Goal: Ask a question: Seek information or help from site administrators or community

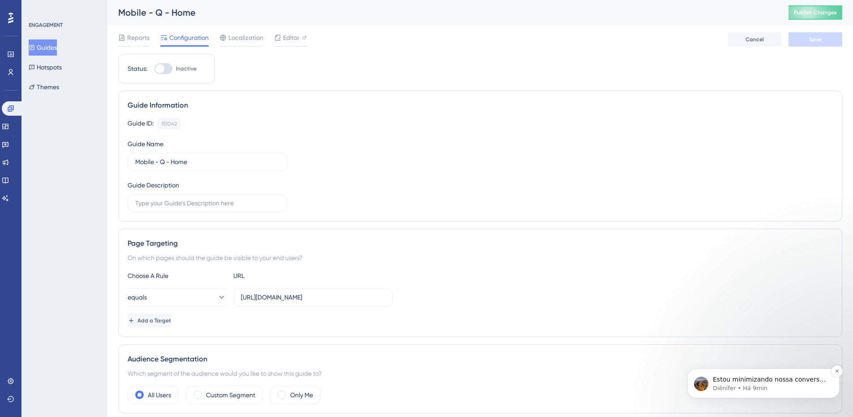
click at [787, 390] on p "Diênifer • Há 9min" at bounding box center [771, 388] width 116 height 8
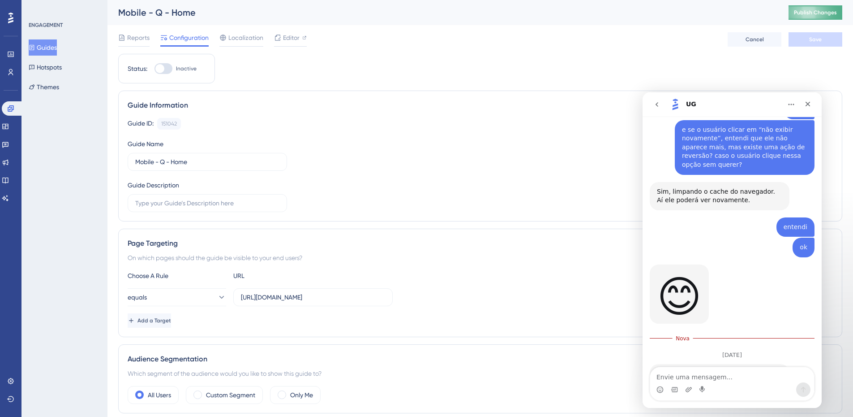
scroll to position [2520, 0]
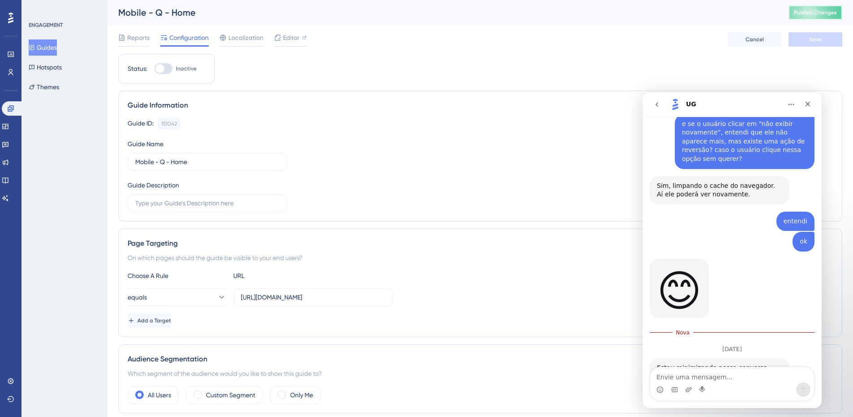
click at [818, 11] on span "Publish Changes" at bounding box center [815, 12] width 43 height 7
drag, startPoint x: 49, startPoint y: 73, endPoint x: 56, endPoint y: 71, distance: 7.0
click at [49, 73] on button "Hotspots" at bounding box center [45, 67] width 33 height 16
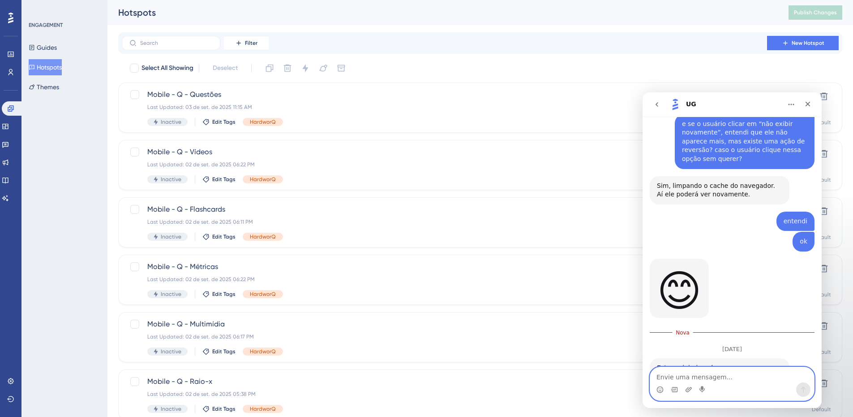
click at [701, 374] on textarea "Envie uma mensagem..." at bounding box center [732, 374] width 164 height 15
type textarea "Bom dia, Diênifer"
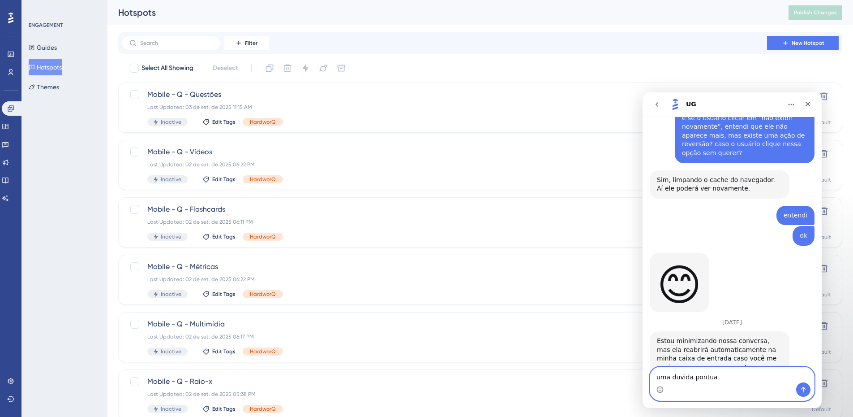
type textarea "uma duvida pontual"
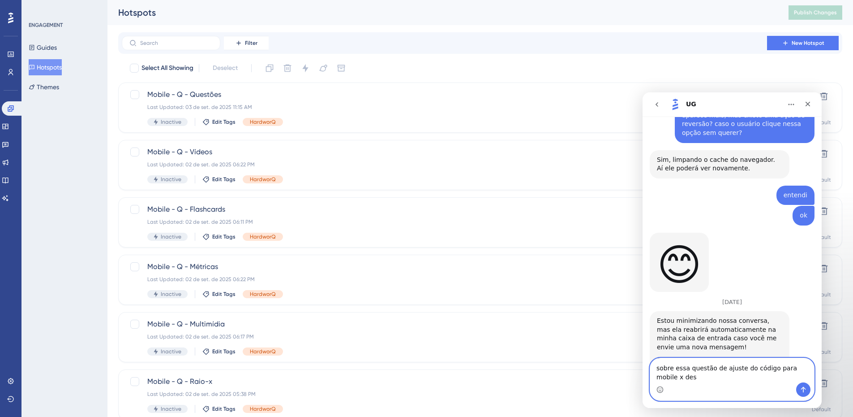
scroll to position [2555, 0]
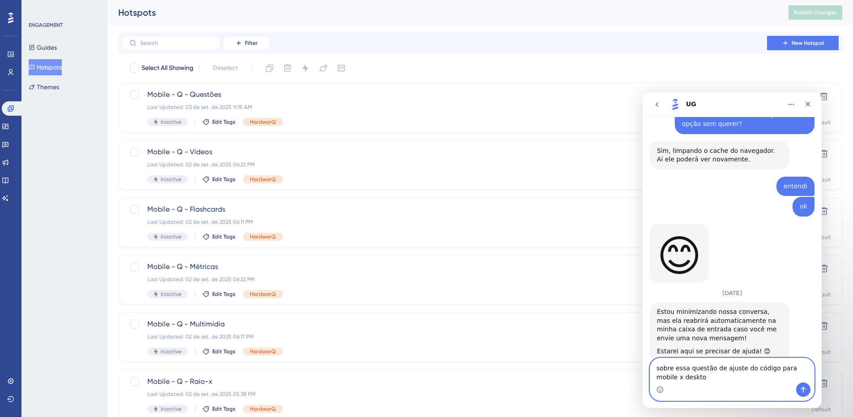
type textarea "sobre essa questão de ajuste do código para mobile x desktop"
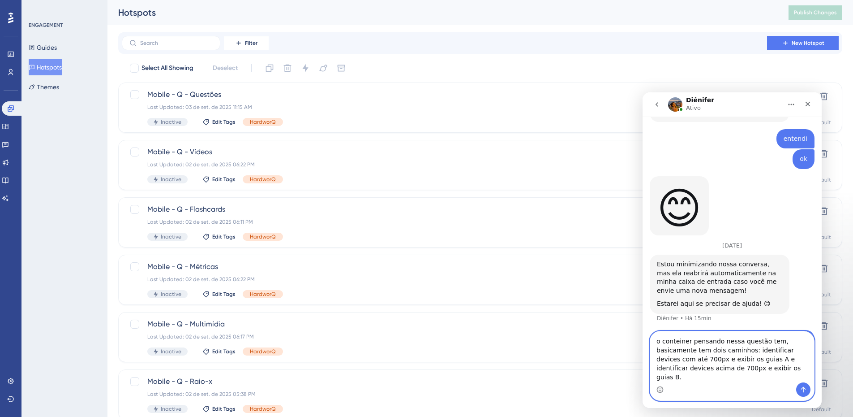
scroll to position [2611, 0]
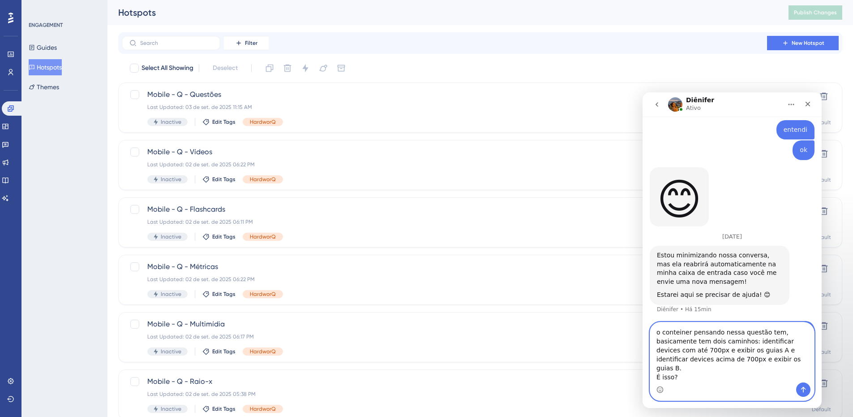
type textarea "o conteiner pensando nessa questão tem, basicamente tem dois caminhos: identifi…"
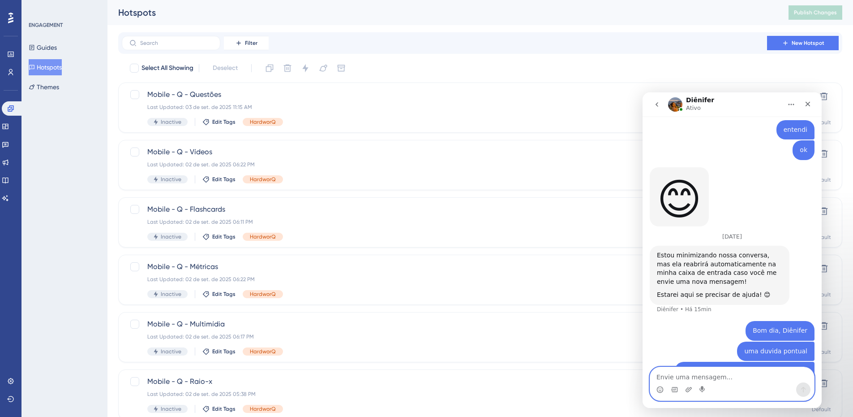
scroll to position [2639, 0]
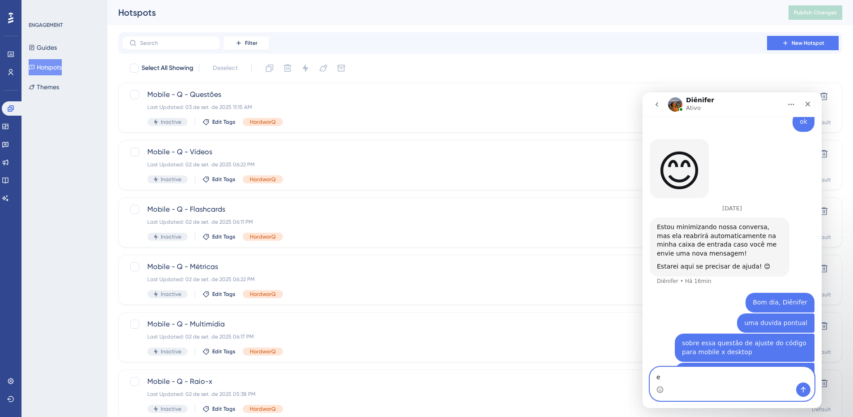
type textarea "e"
click at [760, 375] on textarea "Envie uma mensagem..." at bounding box center [732, 374] width 164 height 15
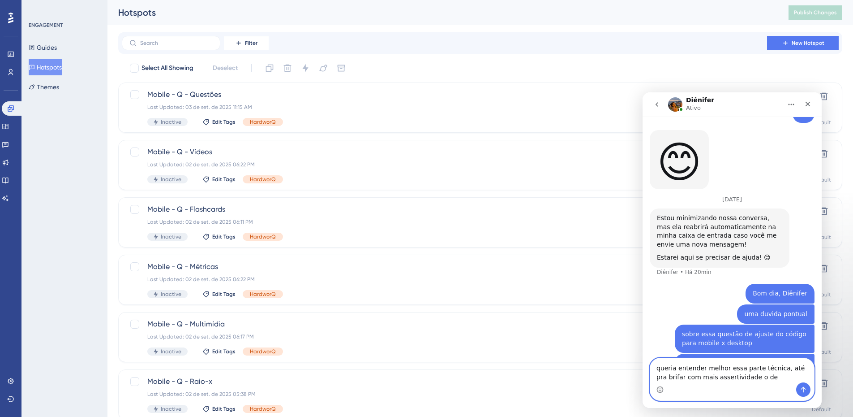
type textarea "queria entender melhor essa parte técnica, até pra brifar com mais assertividad…"
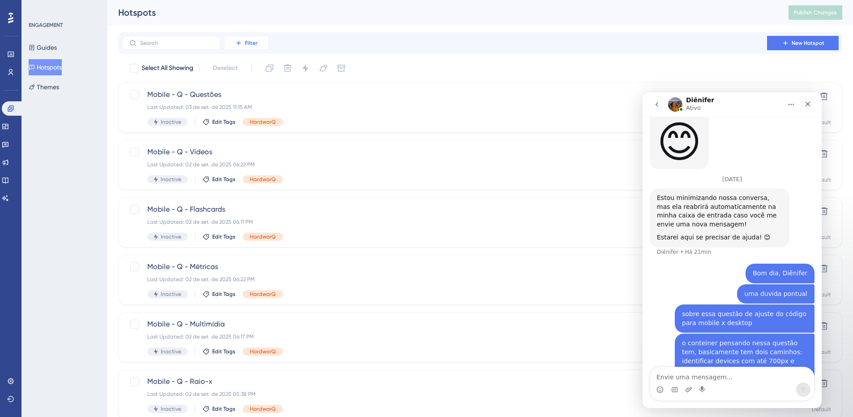
click at [242, 45] on icon at bounding box center [238, 42] width 7 height 7
click at [252, 68] on div "Tags Tags" at bounding box center [255, 69] width 37 height 18
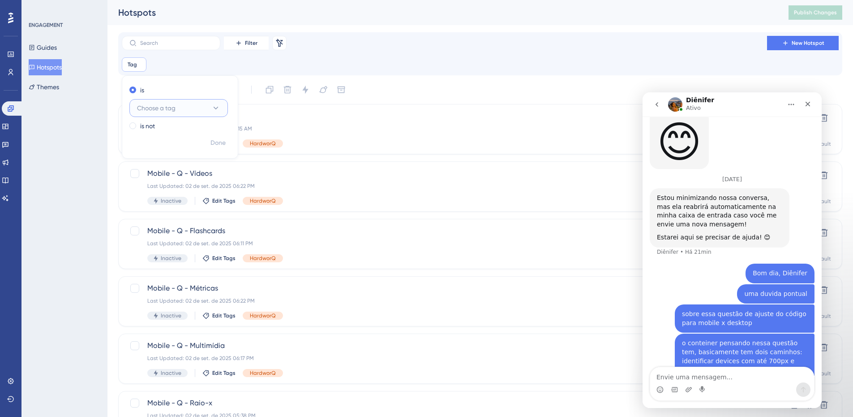
click at [180, 115] on button "Choose a tag" at bounding box center [178, 108] width 99 height 18
click at [183, 253] on div "HardworQ HardworQ" at bounding box center [178, 252] width 73 height 18
click at [218, 143] on span "Done" at bounding box center [218, 142] width 15 height 11
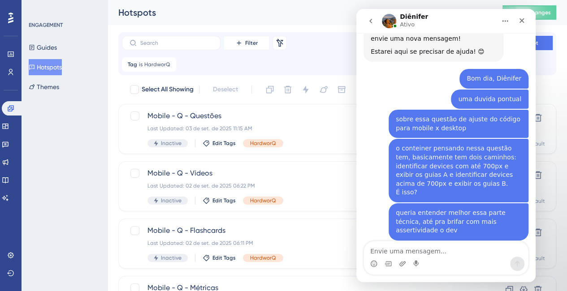
scroll to position [2737, 0]
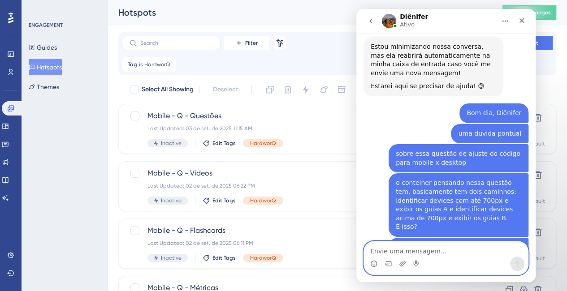
click at [410, 249] on textarea "Envie uma mensagem..." at bounding box center [446, 248] width 164 height 15
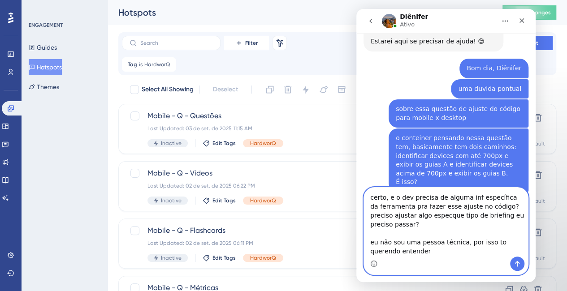
scroll to position [2790, 0]
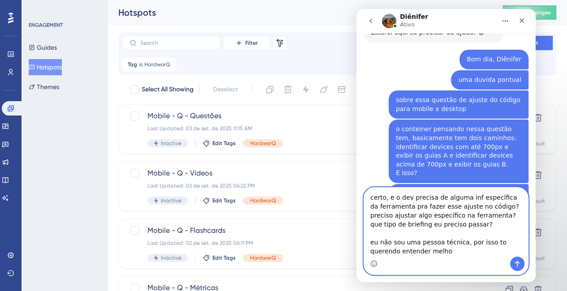
type textarea "certo, e o dev precisa de alguma inf específica da ferramenta pra fazer esse aj…"
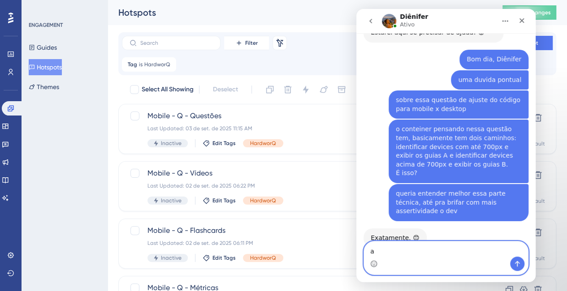
scroll to position [2821, 0]
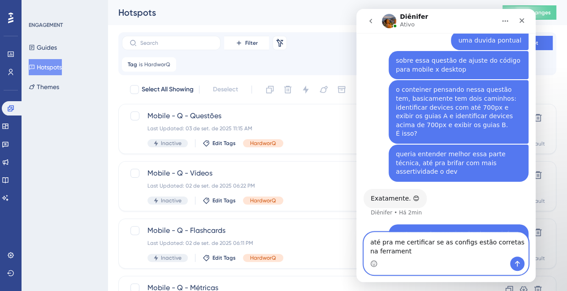
type textarea "até pra me certificar se as configs estão corretas na ferramenta"
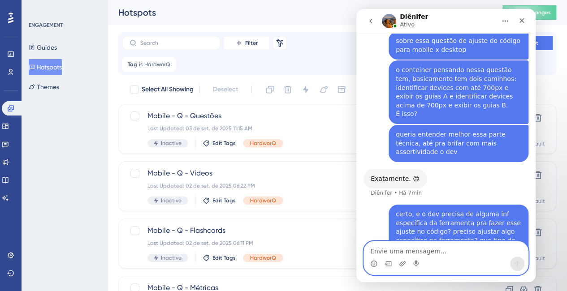
click at [462, 249] on textarea "Envie uma mensagem..." at bounding box center [446, 248] width 164 height 15
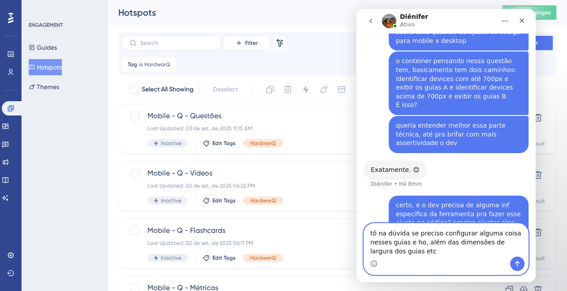
scroll to position [2867, 0]
type textarea "tô na dúvida se preciso configurar alguma coisa nesses guias e hotspots, além d…"
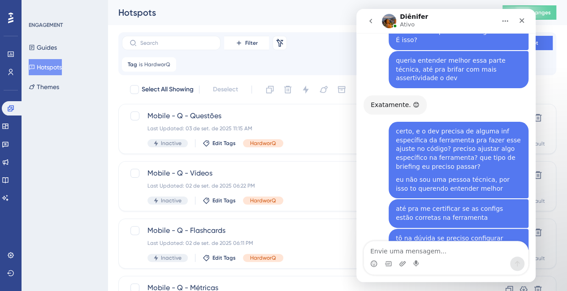
scroll to position [2923, 0]
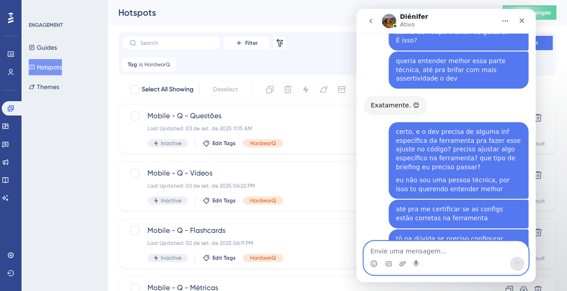
click at [459, 253] on textarea "Envie uma mensagem..." at bounding box center [446, 248] width 164 height 15
click at [428, 288] on link "aqui" at bounding box center [434, 291] width 13 height 7
click at [448, 246] on textarea "Envie uma mensagem..." at bounding box center [446, 248] width 164 height 15
type textarea "ok, vou dar uma olhada"
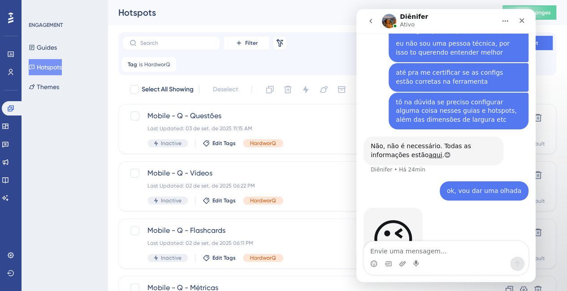
scroll to position [3025, 0]
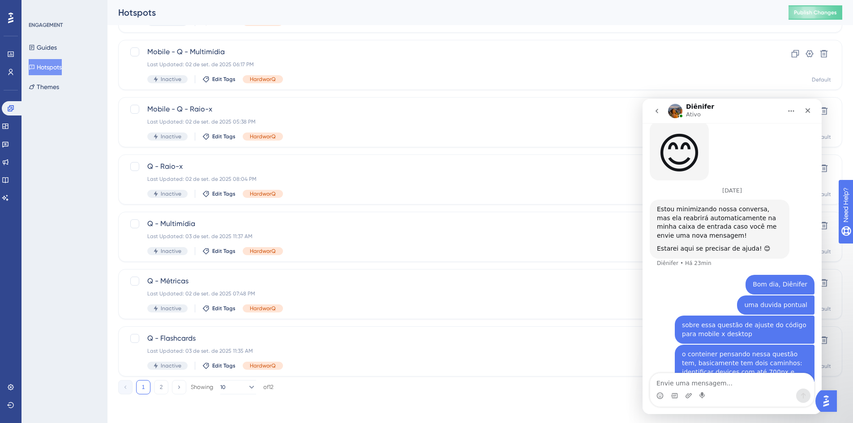
scroll to position [2668, 0]
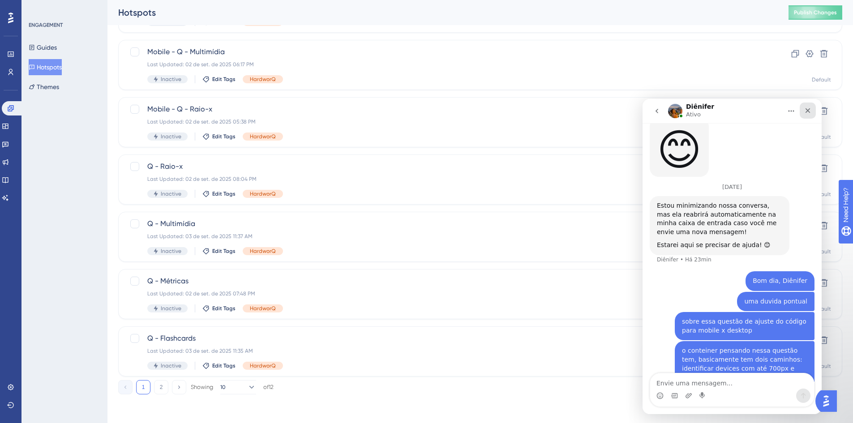
click at [804, 110] on icon "Fechar" at bounding box center [807, 110] width 7 height 7
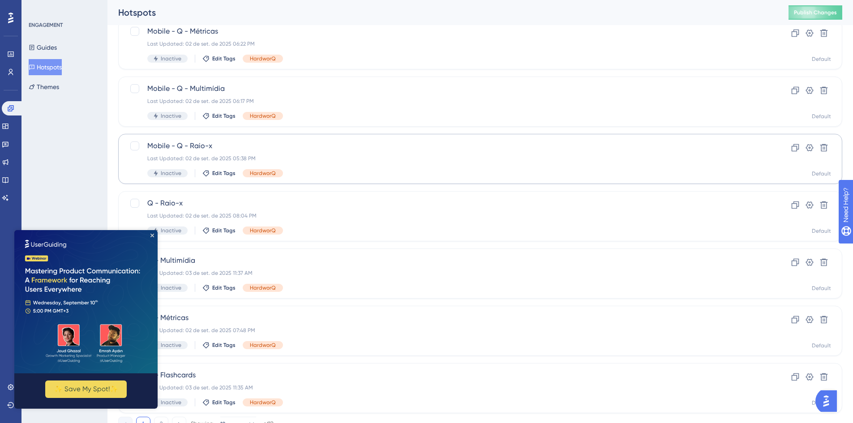
scroll to position [293, 0]
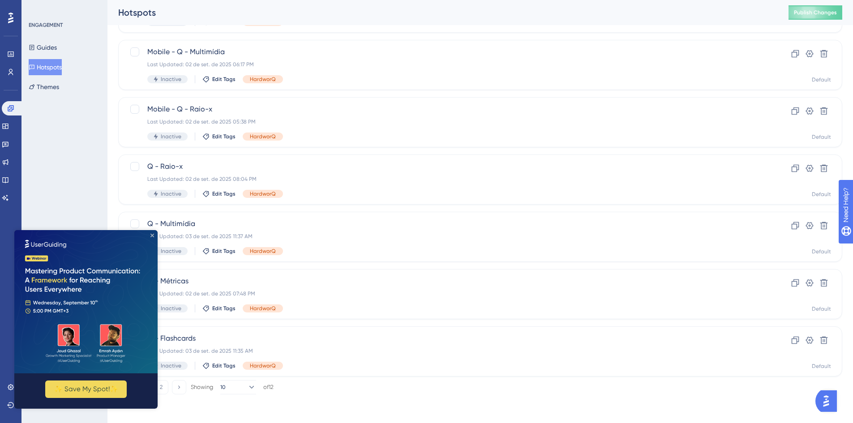
click at [150, 235] on icon "Close Preview" at bounding box center [152, 236] width 4 height 4
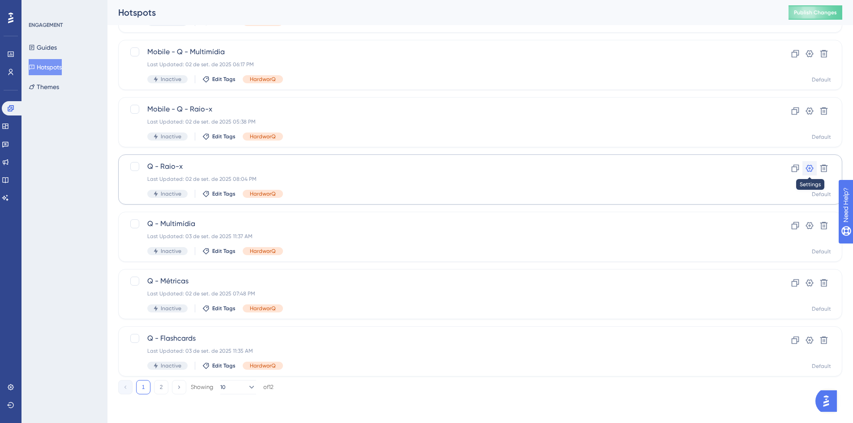
click at [812, 168] on icon at bounding box center [809, 168] width 9 height 9
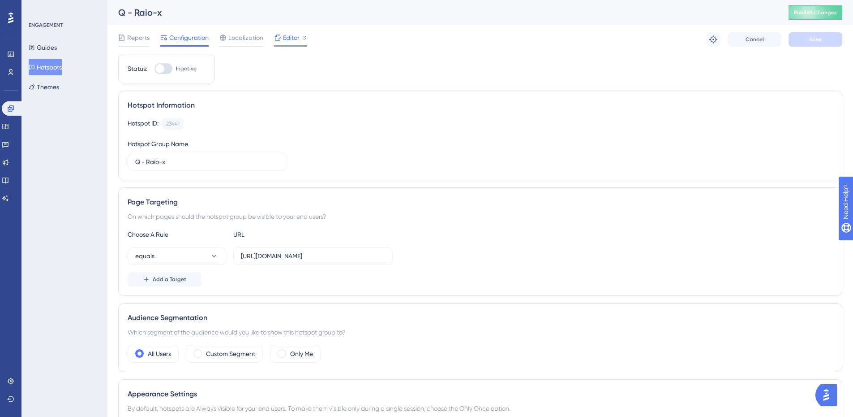
click at [281, 38] on icon at bounding box center [277, 37] width 7 height 7
click at [52, 49] on button "Guides" at bounding box center [43, 47] width 28 height 16
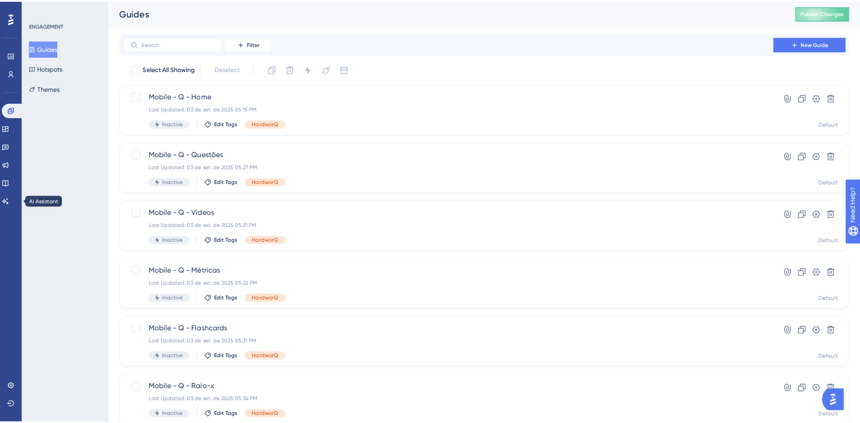
scroll to position [2881, 0]
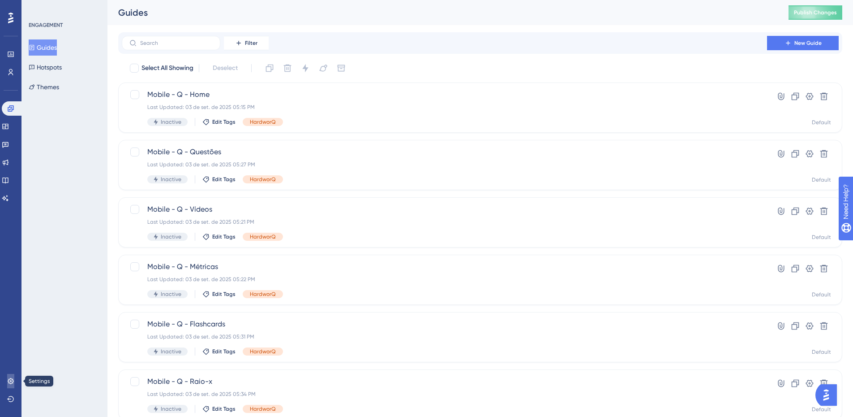
click at [14, 382] on icon at bounding box center [10, 380] width 7 height 7
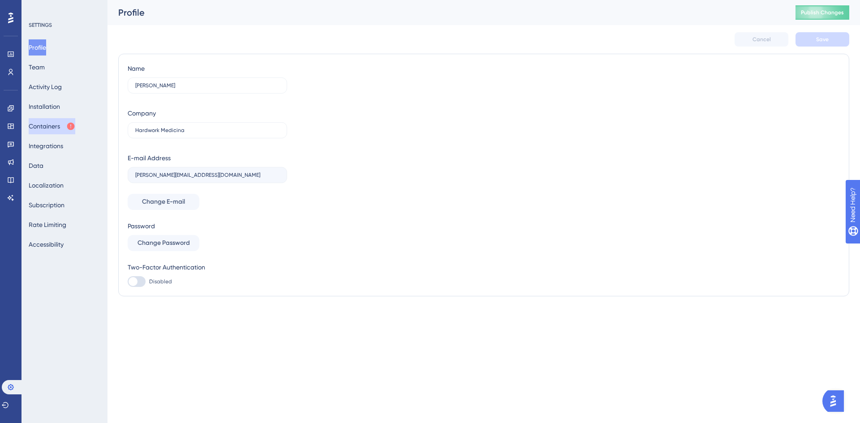
click at [57, 132] on button "Containers" at bounding box center [52, 126] width 47 height 16
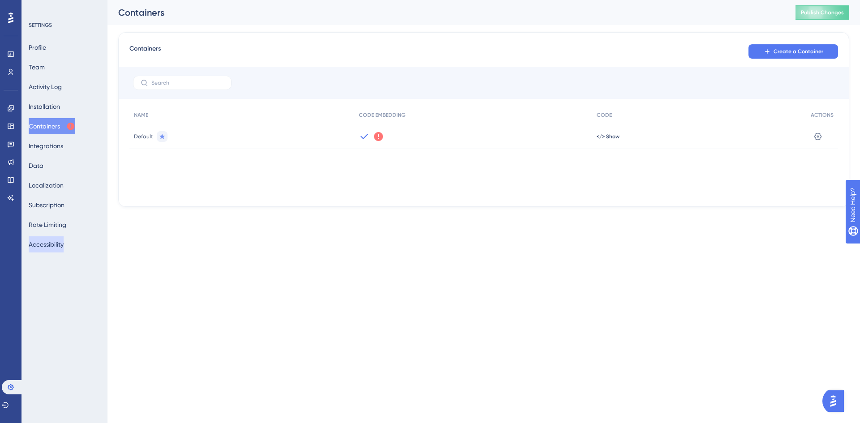
click at [56, 249] on button "Accessibility" at bounding box center [46, 244] width 35 height 16
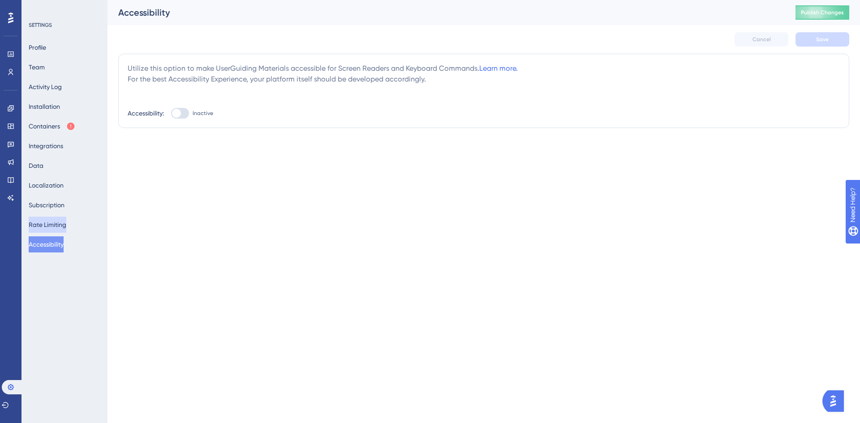
click at [51, 223] on button "Rate Limiting" at bounding box center [48, 225] width 38 height 16
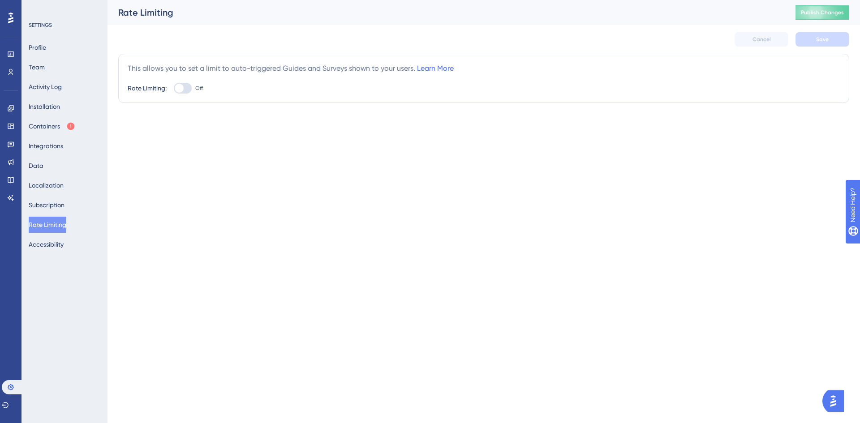
scroll to position [2846, 0]
drag, startPoint x: 126, startPoint y: 69, endPoint x: 275, endPoint y: 69, distance: 149.6
click at [275, 69] on div "This allows you to set a limit to auto-triggered Guides and Surveys shown to yo…" at bounding box center [483, 78] width 731 height 49
click at [554, 0] on html "Performance Users Engagement Widgets Feedback Product Updates Knowledge Base AI…" at bounding box center [430, 0] width 860 height 0
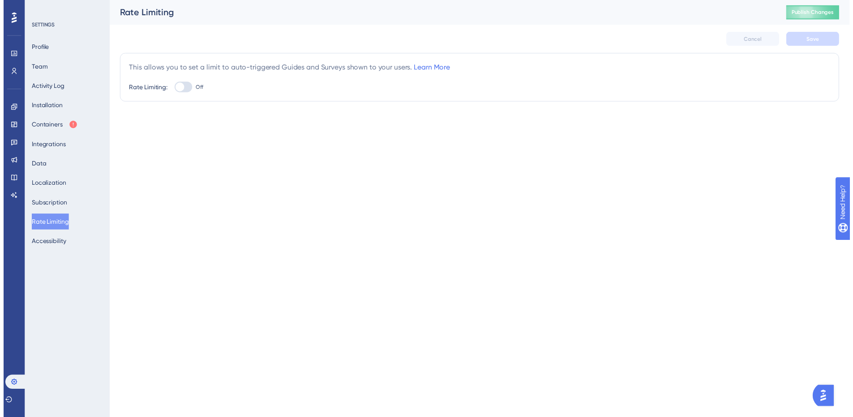
scroll to position [2975, 0]
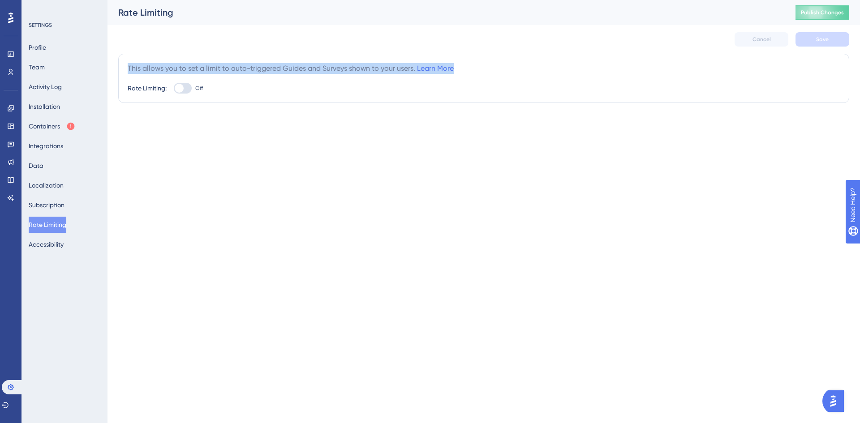
drag, startPoint x: 128, startPoint y: 67, endPoint x: 457, endPoint y: 61, distance: 329.2
click at [457, 61] on div "This allows you to set a limit to auto-triggered Guides and Surveys shown to yo…" at bounding box center [483, 78] width 731 height 49
copy div "This allows you to set a limit to auto-triggered Guides and Surveys shown to yo…"
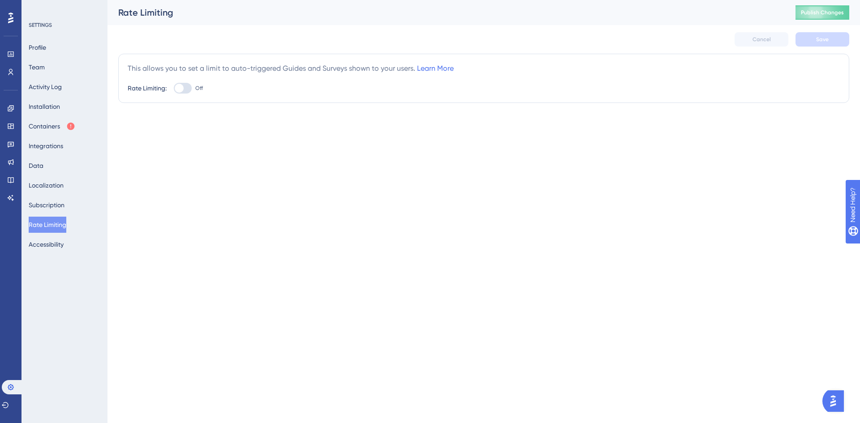
click at [186, 91] on div at bounding box center [183, 88] width 18 height 11
click at [174, 89] on input "Off" at bounding box center [173, 88] width 0 height 0
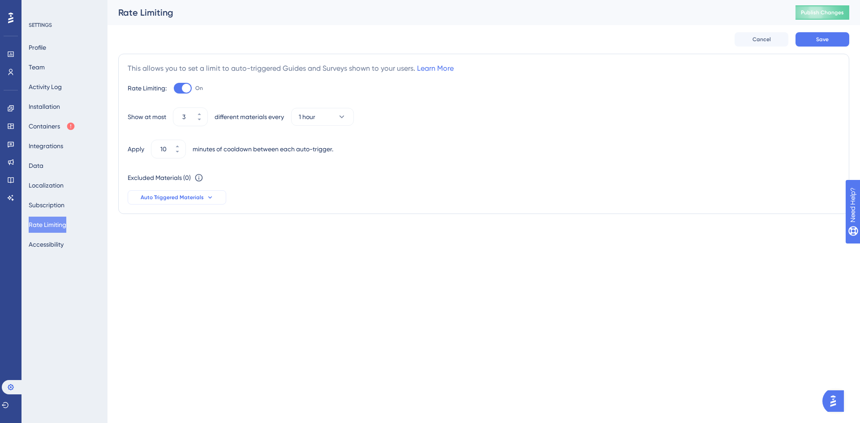
click at [193, 194] on span "Auto Triggered Materials" at bounding box center [172, 197] width 63 height 7
click at [186, 86] on div at bounding box center [186, 88] width 9 height 9
click at [174, 88] on input "On" at bounding box center [173, 88] width 0 height 0
checkbox input "false"
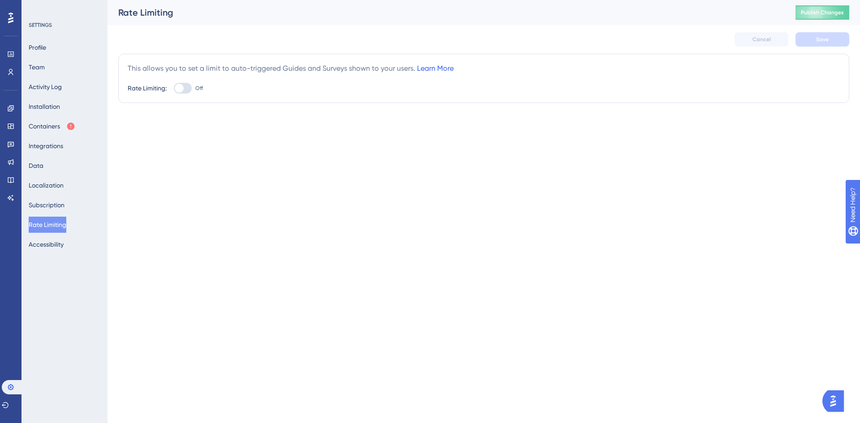
click at [434, 70] on link "Learn More" at bounding box center [435, 68] width 37 height 9
click at [13, 110] on icon at bounding box center [10, 108] width 7 height 7
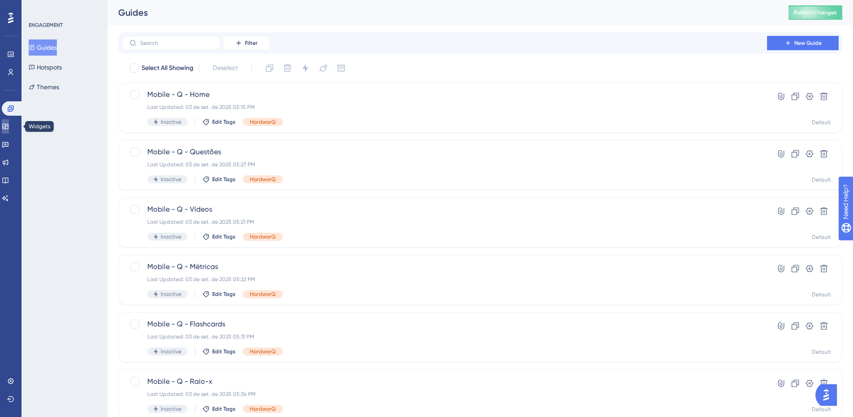
click at [8, 128] on icon at bounding box center [5, 126] width 6 height 5
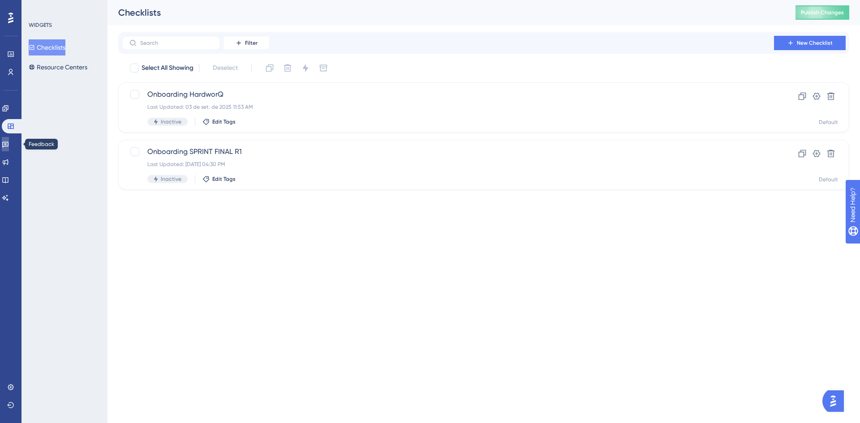
click at [9, 148] on link at bounding box center [5, 144] width 7 height 14
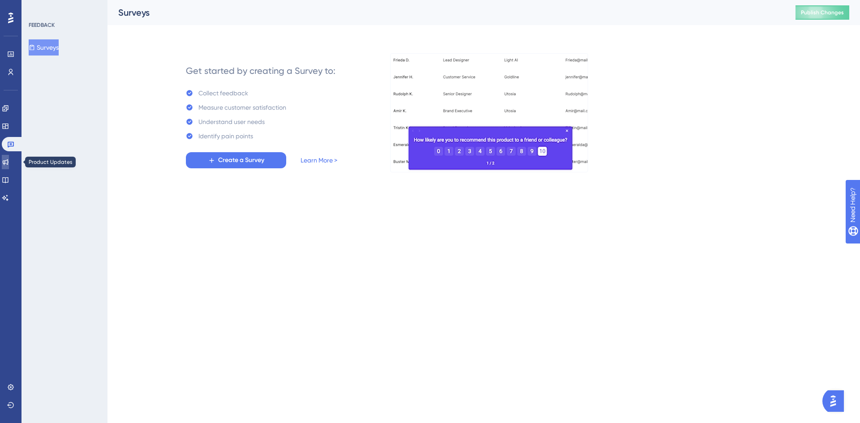
click at [9, 163] on icon at bounding box center [6, 162] width 6 height 6
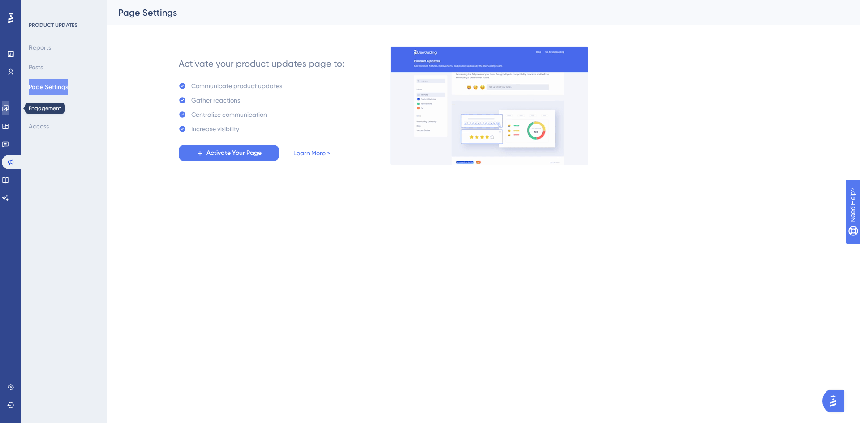
click at [9, 115] on link at bounding box center [5, 108] width 7 height 14
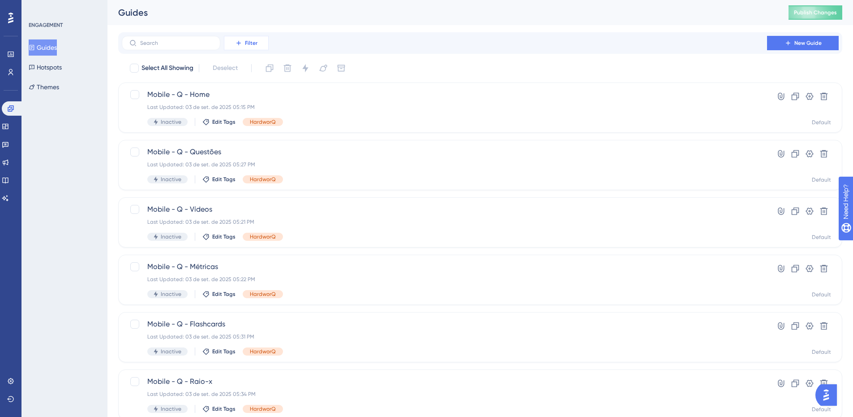
click at [247, 41] on span "Filter" at bounding box center [251, 42] width 13 height 7
click at [254, 68] on div "Tags Tags" at bounding box center [255, 69] width 37 height 18
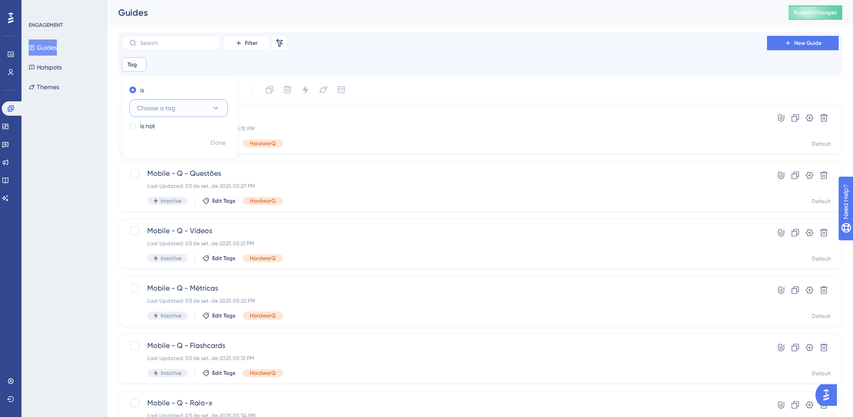
click at [162, 104] on span "Choose a tag" at bounding box center [156, 108] width 39 height 11
click at [168, 249] on span "HardworQ" at bounding box center [157, 252] width 30 height 11
click at [215, 142] on span "Done" at bounding box center [218, 142] width 15 height 11
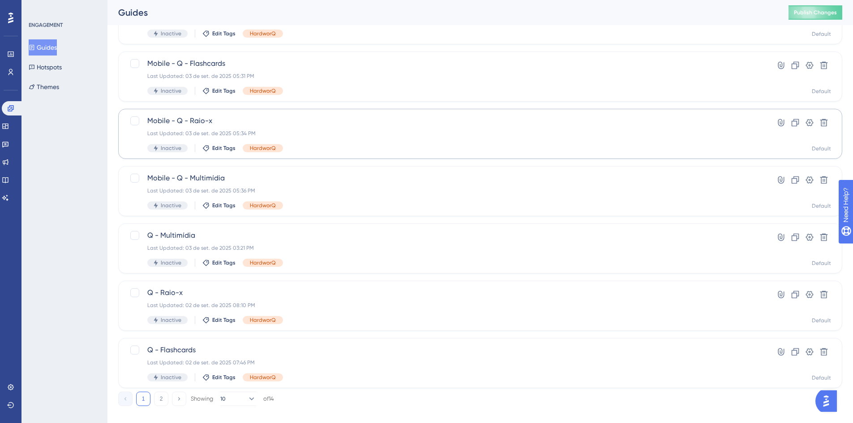
scroll to position [293, 0]
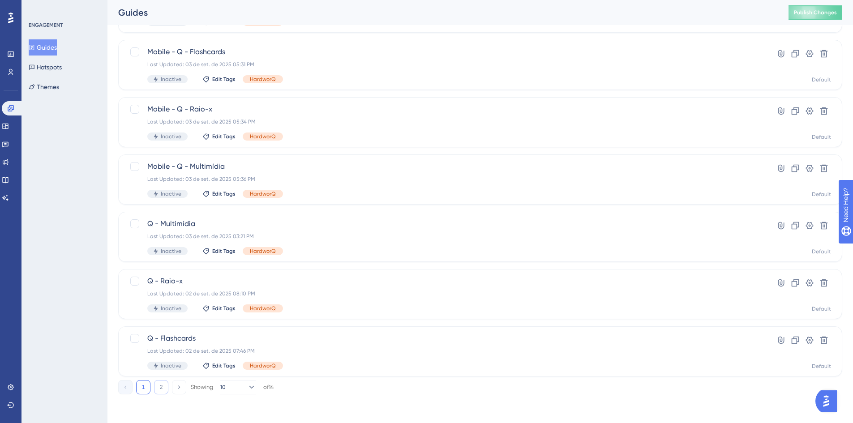
click at [160, 390] on button "2" at bounding box center [161, 387] width 14 height 14
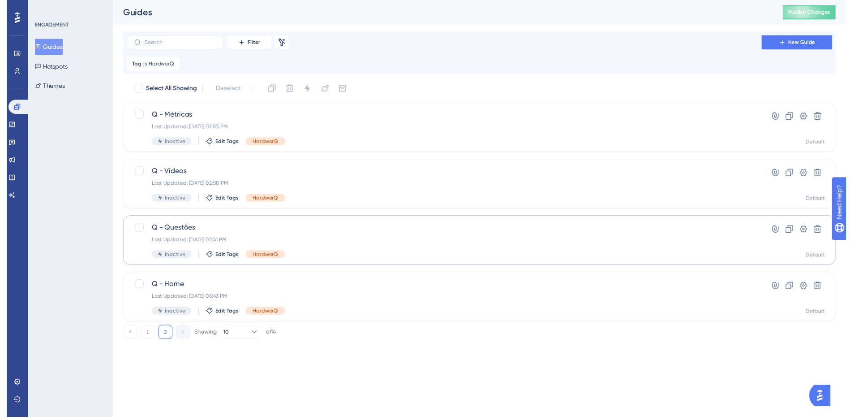
scroll to position [0, 0]
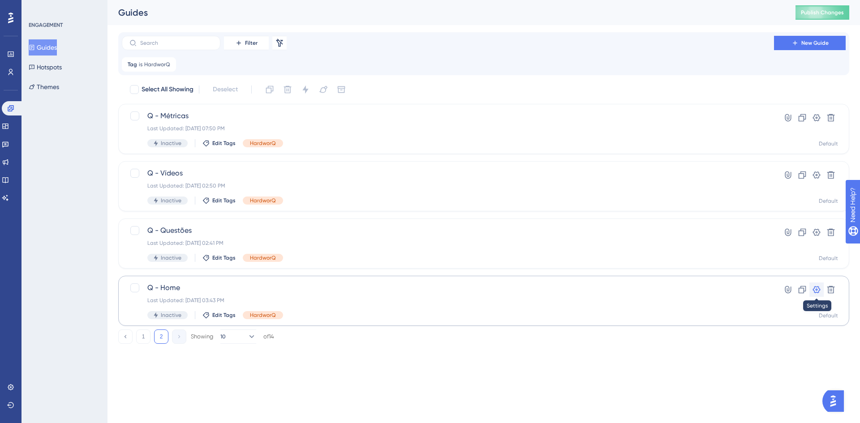
click at [818, 291] on icon at bounding box center [816, 289] width 9 height 9
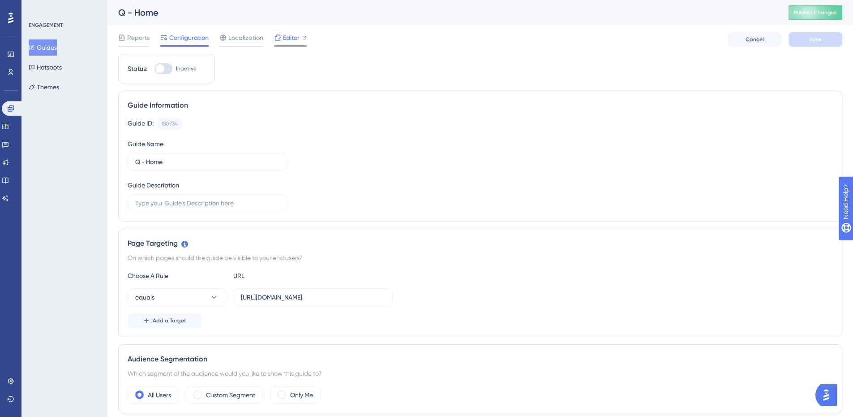
click at [289, 36] on span "Editor" at bounding box center [291, 37] width 17 height 11
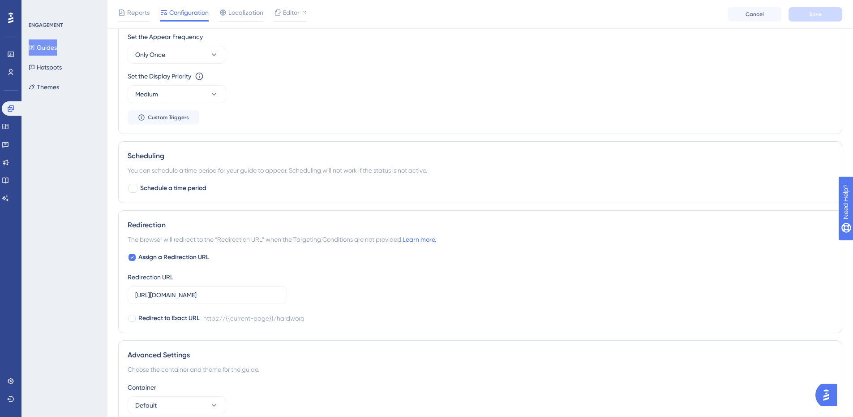
scroll to position [537, 0]
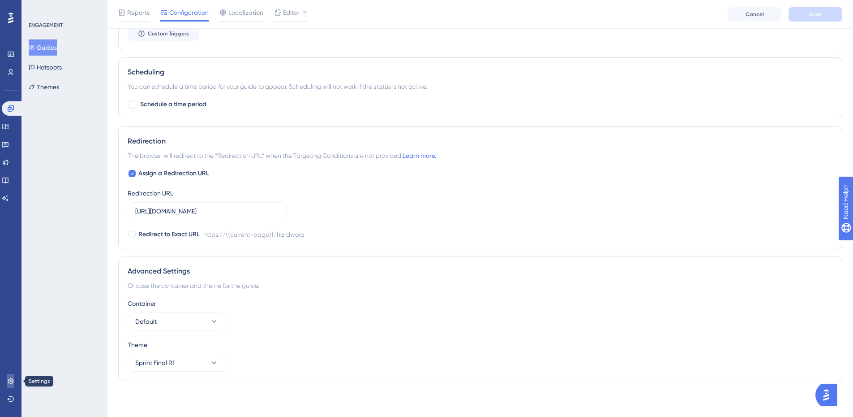
click at [7, 378] on link at bounding box center [10, 381] width 7 height 14
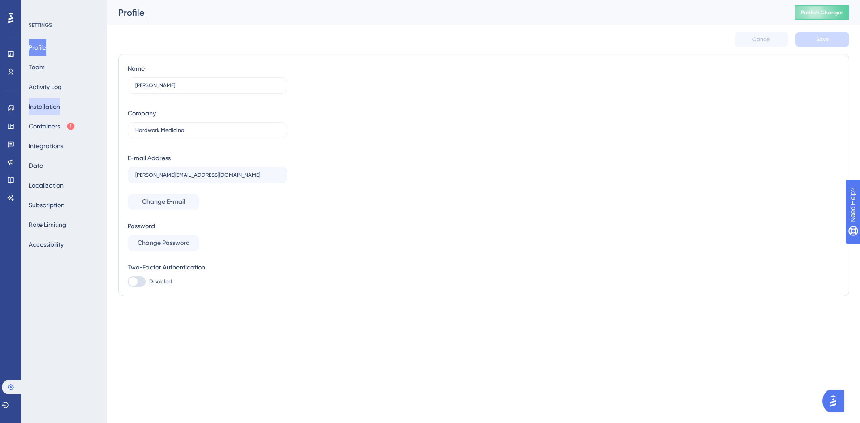
click at [59, 107] on button "Installation" at bounding box center [44, 107] width 31 height 16
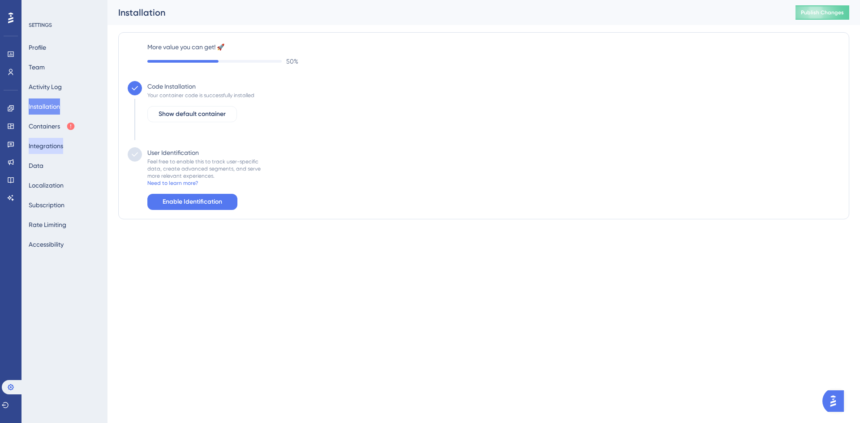
click at [59, 145] on button "Integrations" at bounding box center [46, 146] width 34 height 16
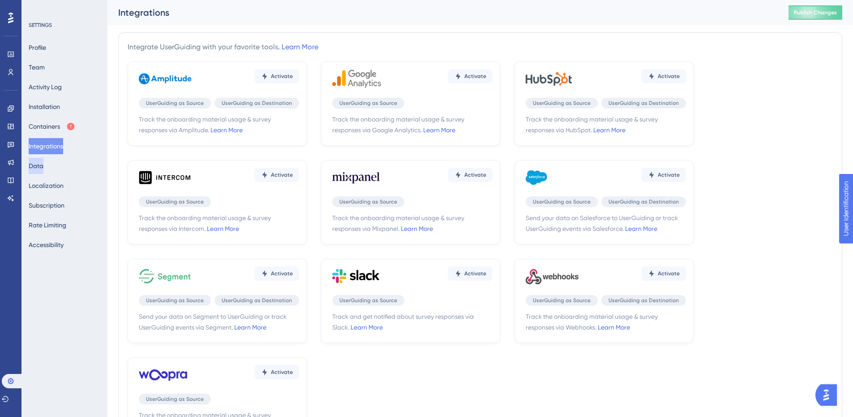
click at [43, 171] on button "Data" at bounding box center [36, 166] width 15 height 16
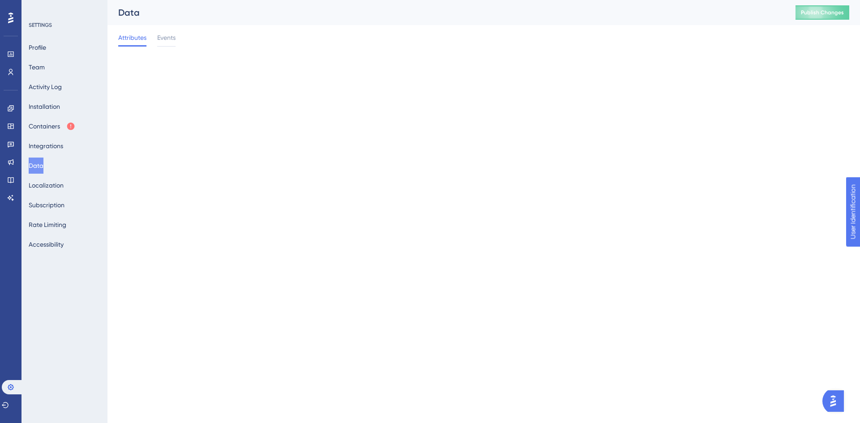
click at [53, 195] on div "Profile Team Activity Log Installation Containers Integrations Data Localizatio…" at bounding box center [65, 145] width 73 height 213
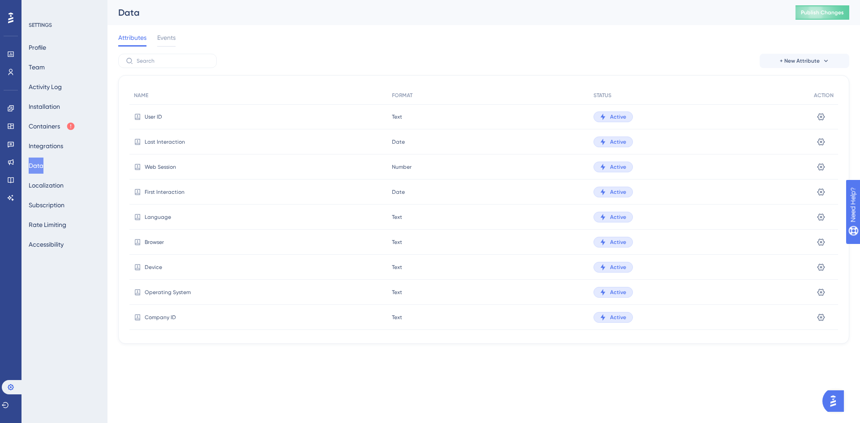
click at [59, 215] on div "Profile Team Activity Log Installation Containers Integrations Data Localizatio…" at bounding box center [65, 145] width 73 height 213
click at [59, 229] on button "Rate Limiting" at bounding box center [48, 225] width 38 height 16
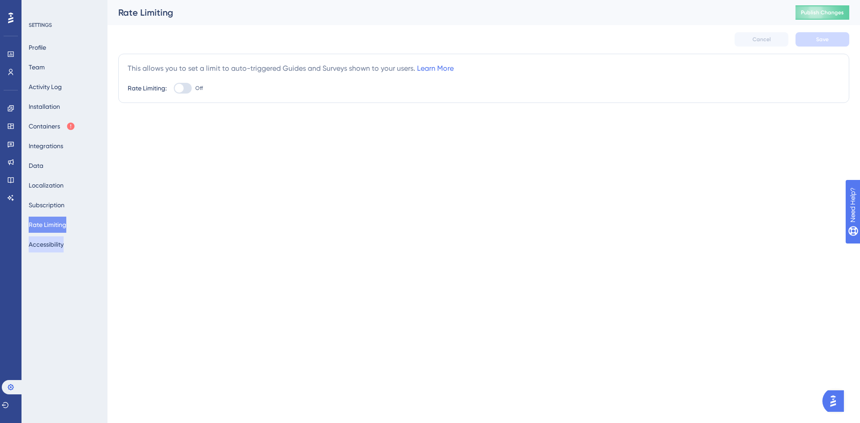
click at [59, 249] on button "Accessibility" at bounding box center [46, 244] width 35 height 16
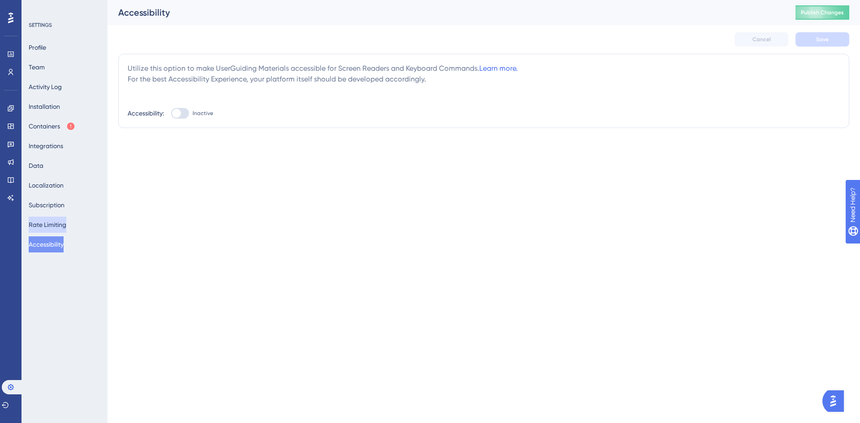
click at [53, 229] on button "Rate Limiting" at bounding box center [48, 225] width 38 height 16
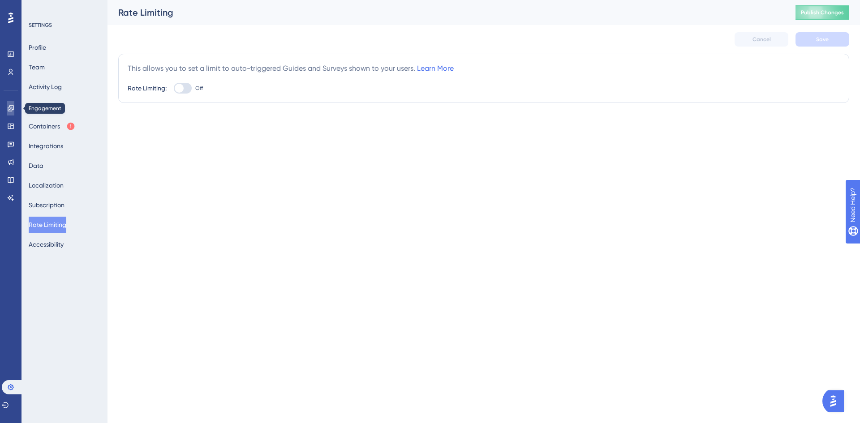
click at [12, 104] on link at bounding box center [10, 108] width 7 height 14
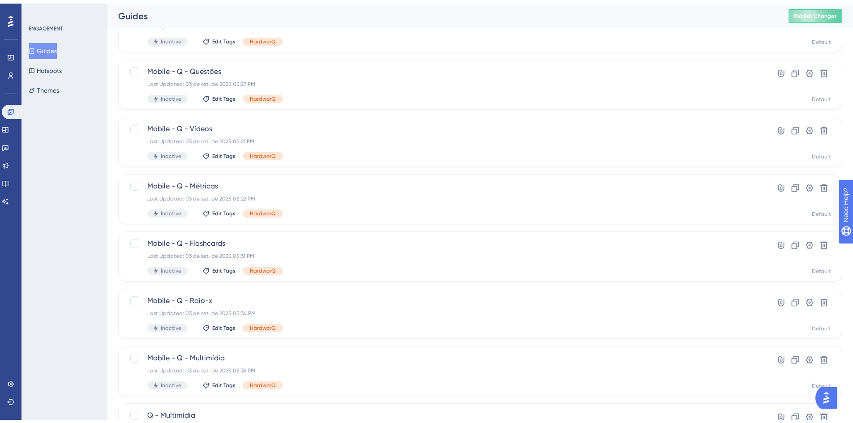
scroll to position [134, 0]
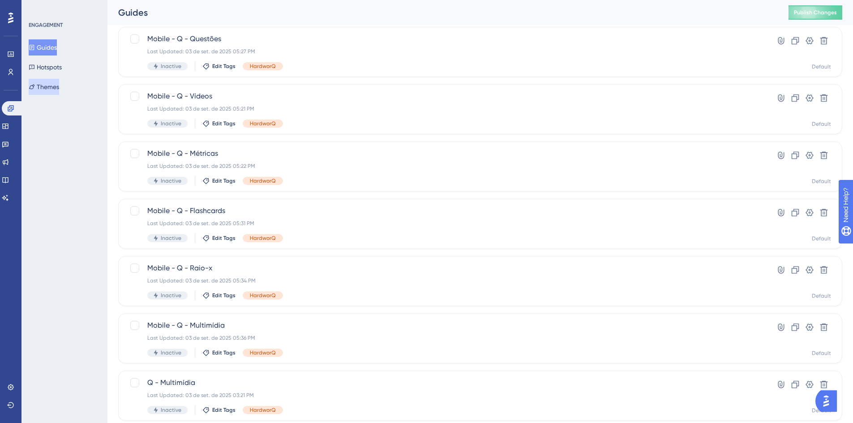
click at [53, 86] on button "Themes" at bounding box center [44, 87] width 30 height 16
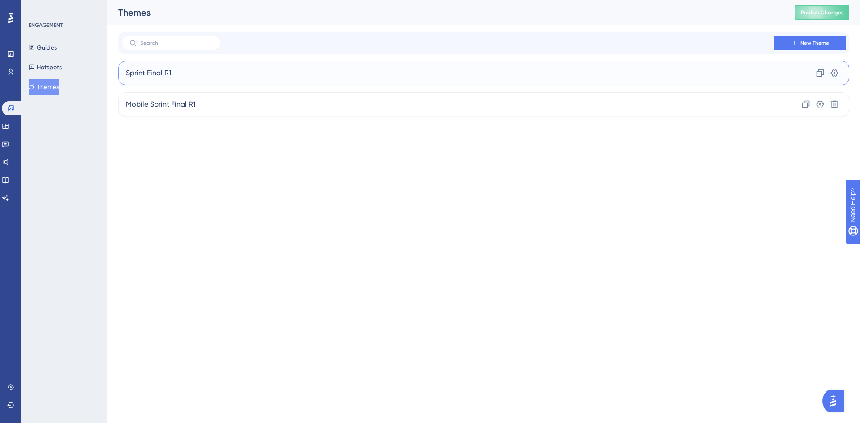
click at [605, 74] on div "Sprint Final R1 Clone Settings" at bounding box center [483, 73] width 731 height 24
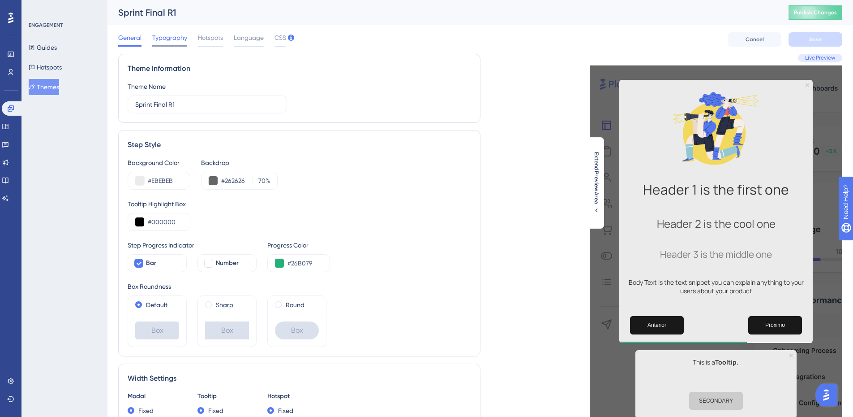
click at [173, 35] on span "Typography" at bounding box center [169, 37] width 35 height 11
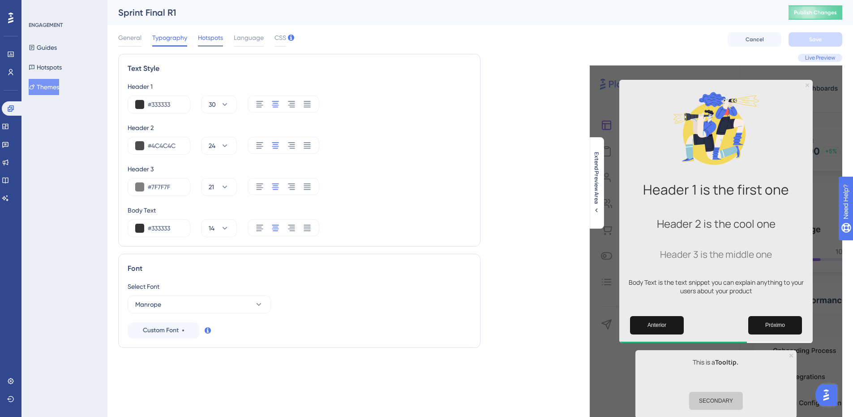
click at [219, 40] on span "Hotspots" at bounding box center [210, 37] width 25 height 11
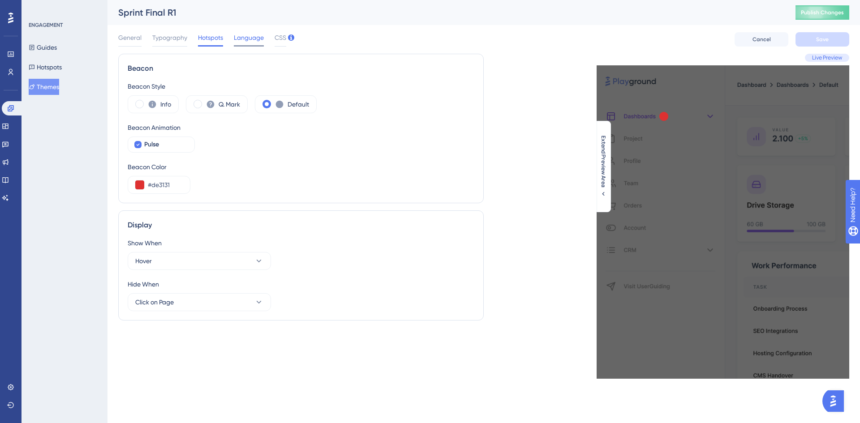
click at [254, 39] on span "Language" at bounding box center [249, 37] width 30 height 11
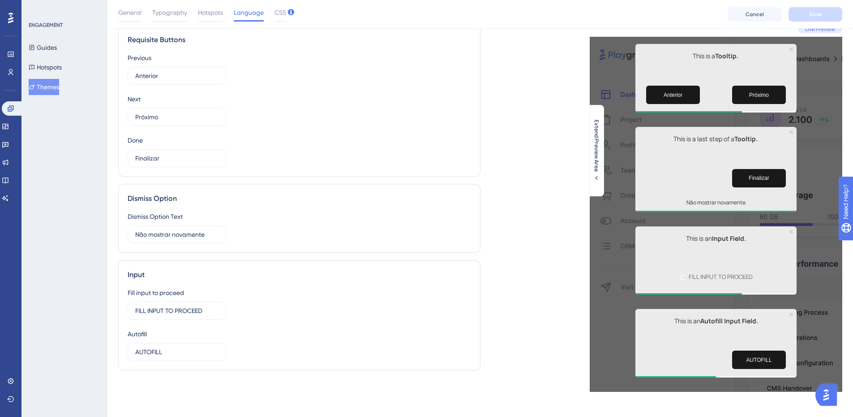
scroll to position [36, 0]
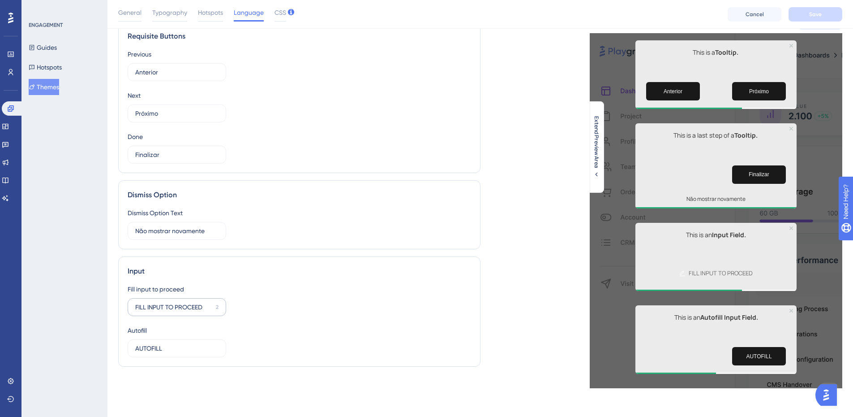
click at [178, 313] on label "FILL INPUT TO PROCEED 2" at bounding box center [177, 307] width 99 height 18
click at [178, 312] on input "FILL INPUT TO PROCEED" at bounding box center [173, 307] width 77 height 10
drag, startPoint x: 207, startPoint y: 309, endPoint x: 121, endPoint y: 312, distance: 86.5
click at [112, 312] on div "Performance Users Engagement Widgets Feedback Product Updates Knowledge Base AI…" at bounding box center [480, 183] width 746 height 438
click at [136, 19] on div "General" at bounding box center [129, 14] width 23 height 14
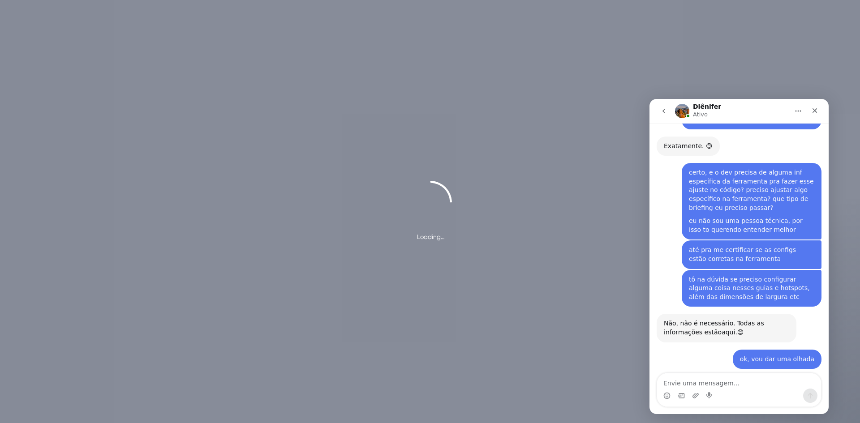
scroll to position [2975, 0]
